Goal: Navigation & Orientation: Find specific page/section

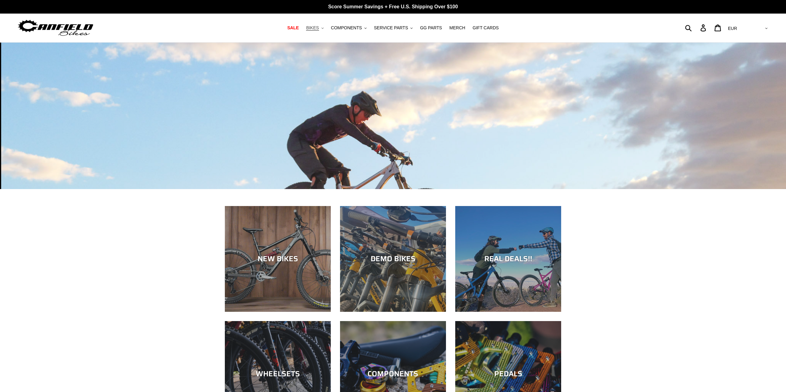
click at [319, 28] on span "BIKES" at bounding box center [312, 27] width 13 height 5
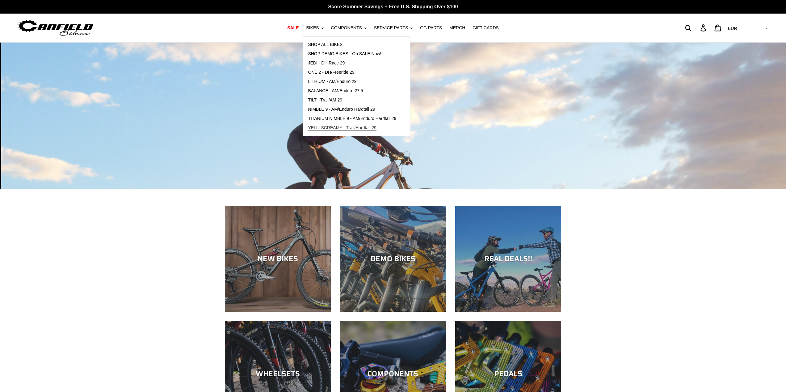
click at [335, 128] on span "YELLI SCREAMY - Trail/Hardtail 29" at bounding box center [342, 127] width 69 height 5
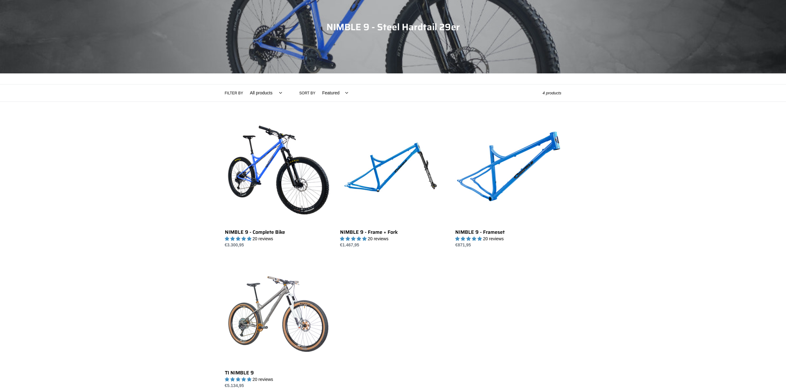
scroll to position [93, 0]
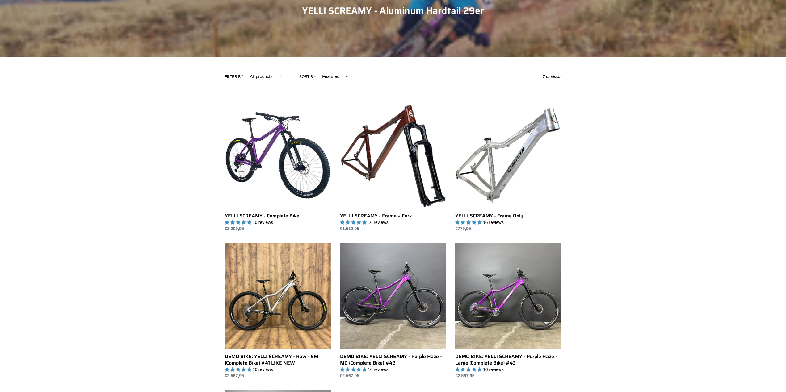
scroll to position [93, 0]
